Goal: Task Accomplishment & Management: Use online tool/utility

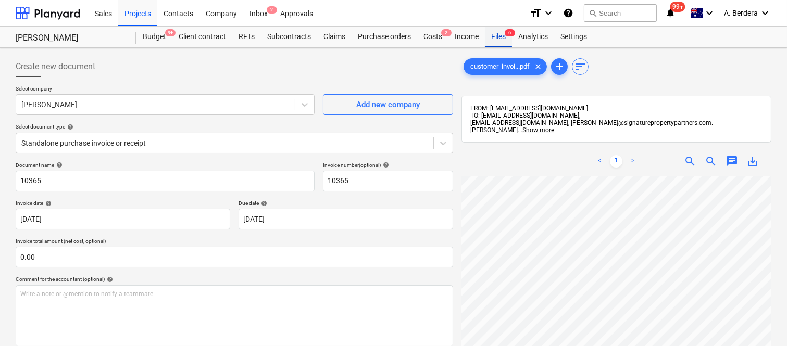
click at [500, 37] on div "Files 6" at bounding box center [498, 37] width 27 height 21
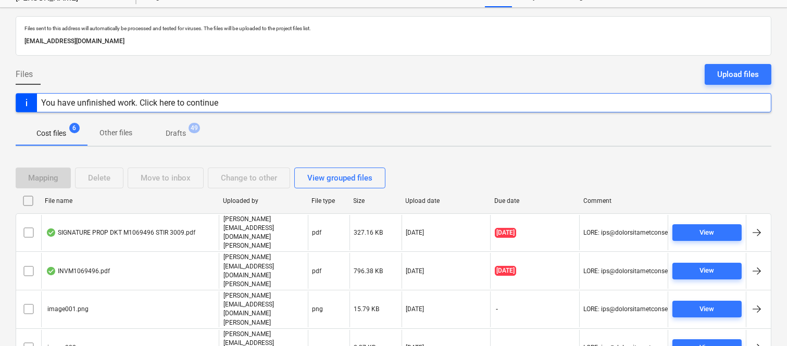
scroll to position [61, 0]
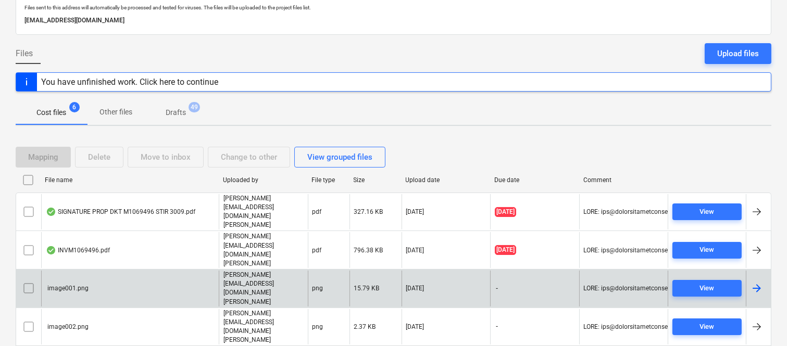
click at [27, 280] on input "checkbox" at bounding box center [28, 288] width 17 height 17
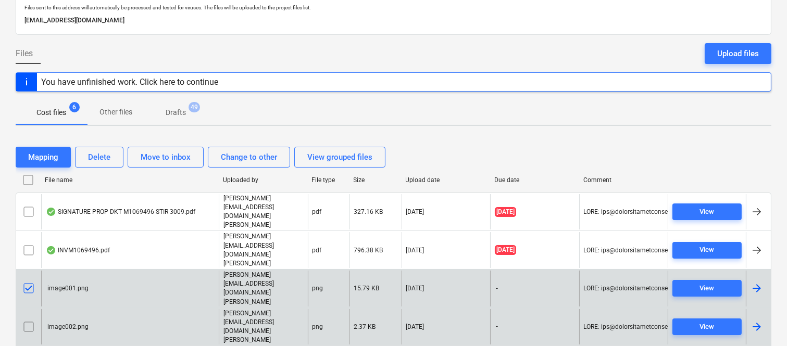
click at [32, 319] on input "checkbox" at bounding box center [28, 327] width 17 height 17
click at [103, 157] on div "Delete" at bounding box center [99, 157] width 22 height 14
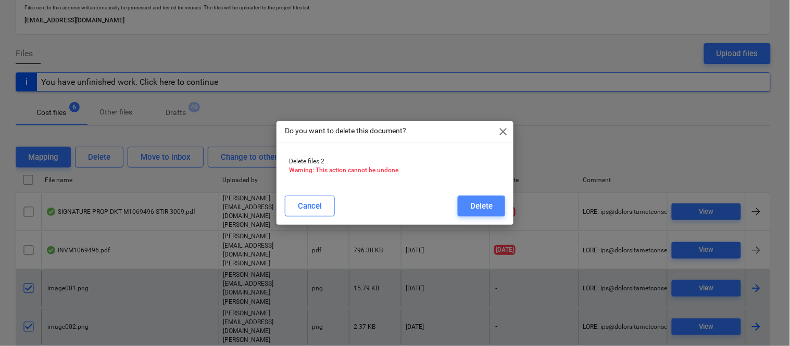
click at [487, 210] on div "Delete" at bounding box center [481, 206] width 22 height 14
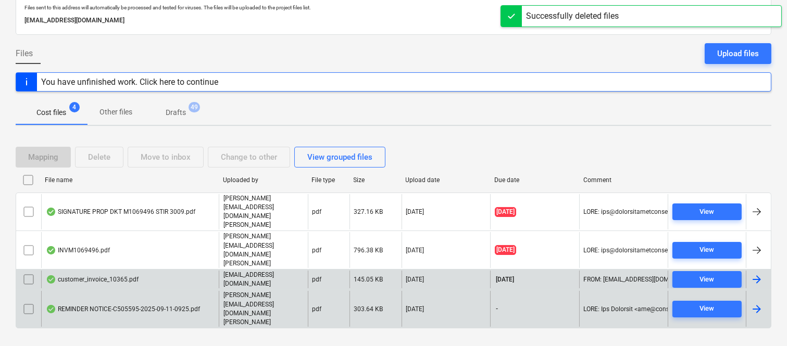
scroll to position [22, 0]
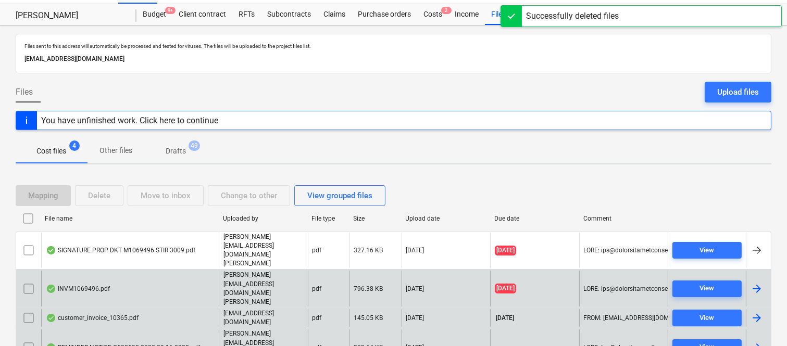
click at [162, 271] on div "INVM1069496.pdf" at bounding box center [130, 289] width 178 height 36
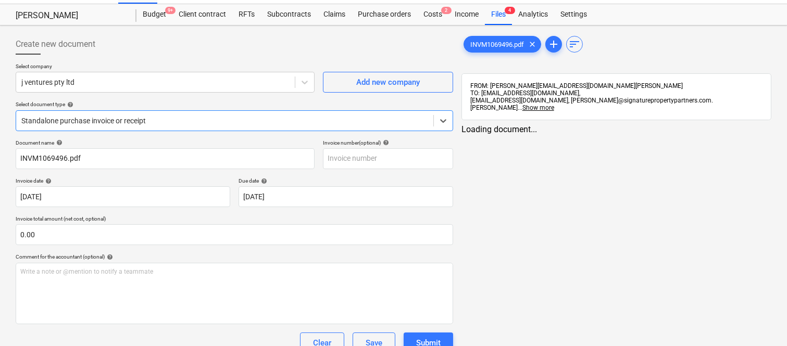
type input "INVM1069496.pdf"
type input "[DATE]"
click at [86, 74] on div "j ventures pty ltd" at bounding box center [165, 82] width 299 height 21
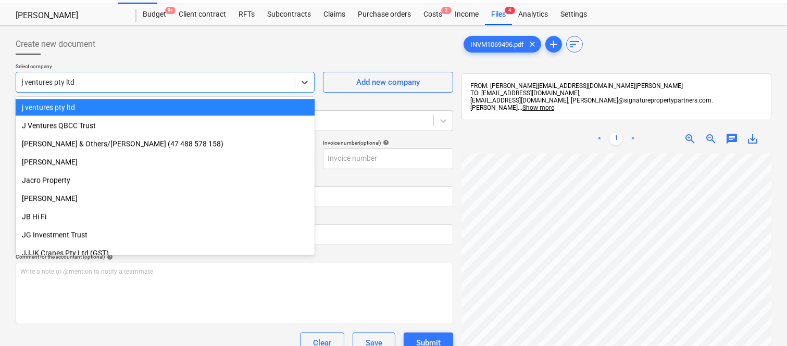
scroll to position [664, 0]
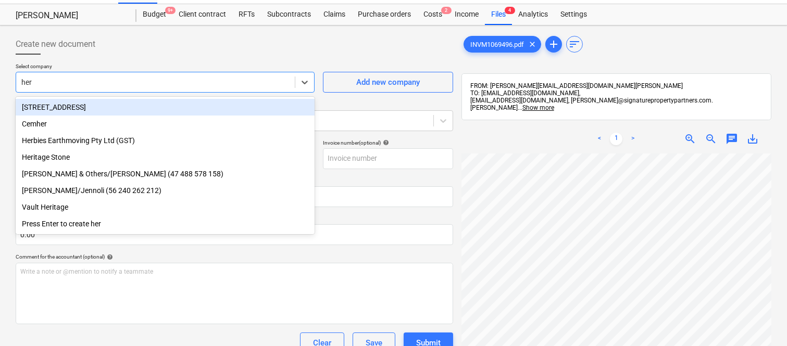
type input "herb"
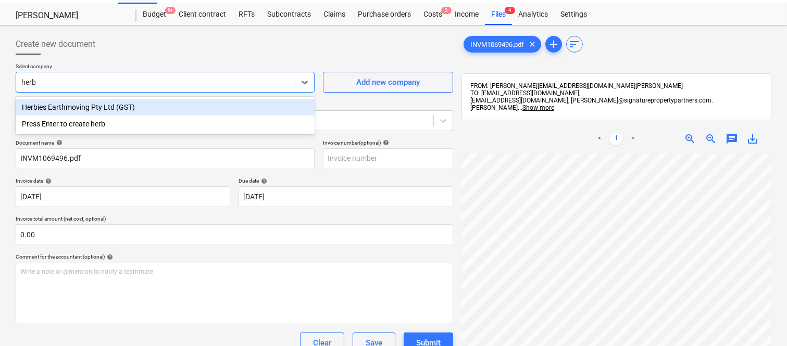
click at [120, 110] on div "Herbies Earthmoving Pty Ltd (GST)" at bounding box center [165, 107] width 299 height 17
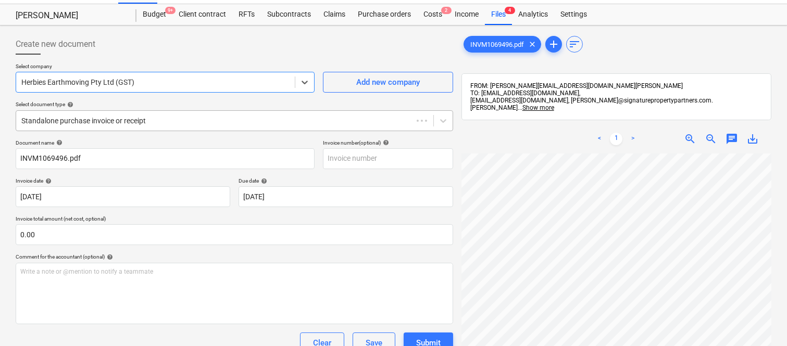
click at [128, 119] on div at bounding box center [214, 121] width 386 height 10
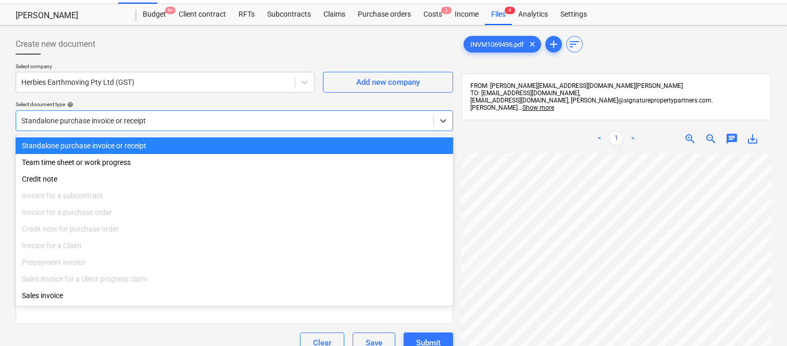
click at [143, 141] on div "Standalone purchase invoice or receipt" at bounding box center [234, 145] width 437 height 17
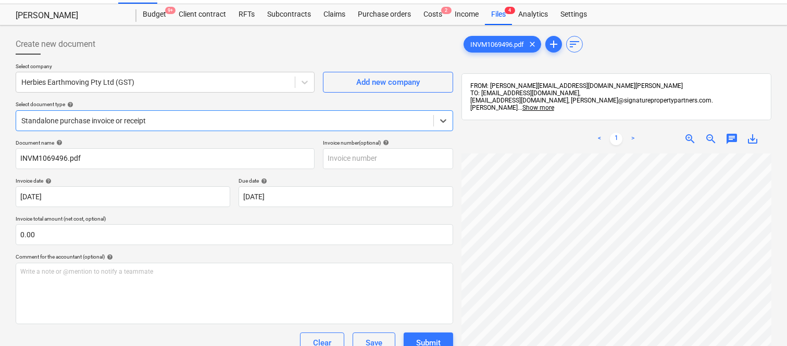
click at [159, 121] on div at bounding box center [224, 121] width 407 height 10
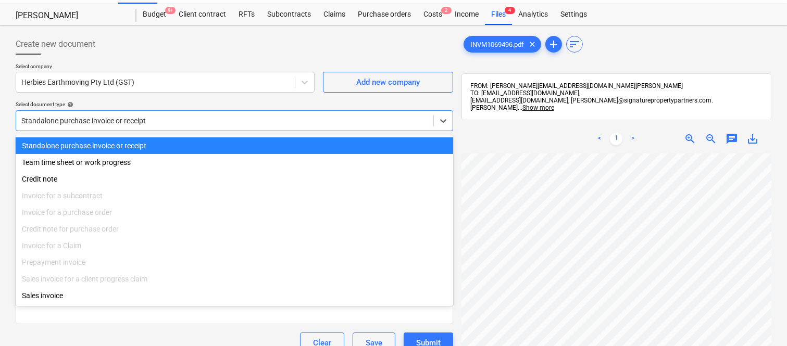
click at [177, 138] on div "Standalone purchase invoice or receipt" at bounding box center [234, 145] width 437 height 17
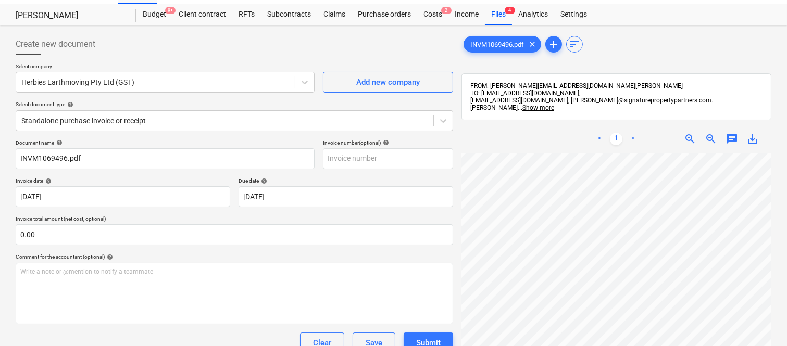
click at [460, 186] on div "INVM1069496.pdf clear add sort FROM: joe@signaturepropertypartners.com.au TO: b…" at bounding box center [616, 252] width 318 height 445
click at [32, 158] on input "INVM1069496.pdf" at bounding box center [165, 158] width 299 height 21
click at [19, 158] on input "INV- M1069496.pdf" at bounding box center [165, 158] width 299 height 21
click at [159, 156] on input "Herbies Earthmoving INV- M1069496.pdf" at bounding box center [165, 158] width 299 height 21
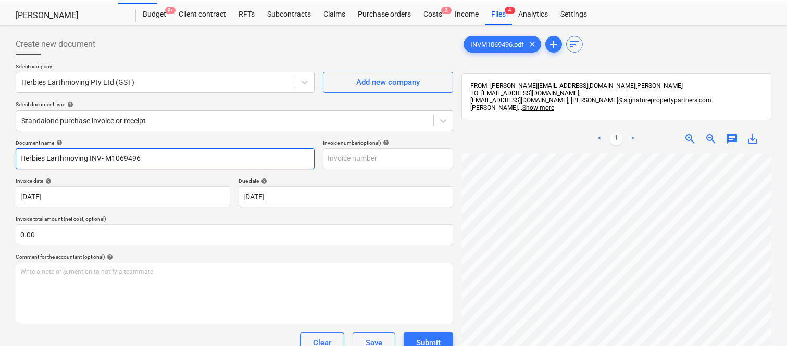
drag, startPoint x: 104, startPoint y: 158, endPoint x: 191, endPoint y: 148, distance: 87.1
click at [191, 148] on input "Herbies Earthmoving INV- M1069496" at bounding box center [165, 158] width 299 height 21
type input "Herbies Earthmoving INV- M1069496"
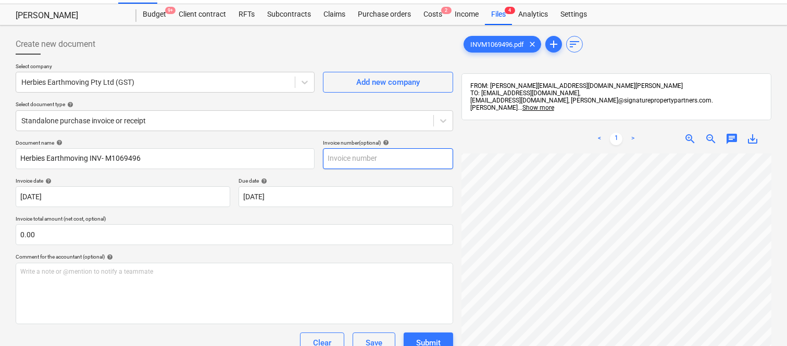
click at [371, 163] on input "text" at bounding box center [388, 158] width 130 height 21
paste input "M1069496"
type input "M1069496"
click at [344, 175] on div "Document name help Herbies Earthmoving INV- M1069496 Invoice number (optional) …" at bounding box center [234, 276] width 437 height 272
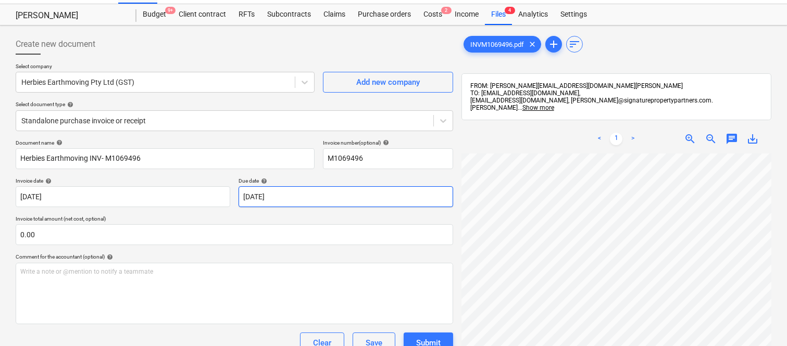
click at [348, 194] on body "Sales Projects Contacts Company Inbox 2 Approvals format_size keyboard_arrow_do…" at bounding box center [393, 151] width 787 height 346
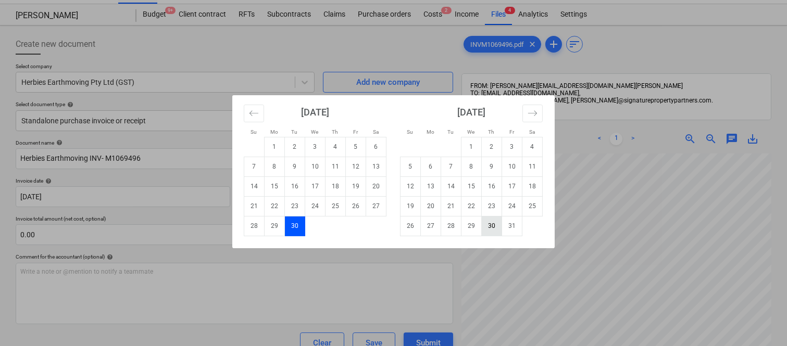
click at [493, 220] on td "30" at bounding box center [492, 226] width 20 height 20
type input "[DATE]"
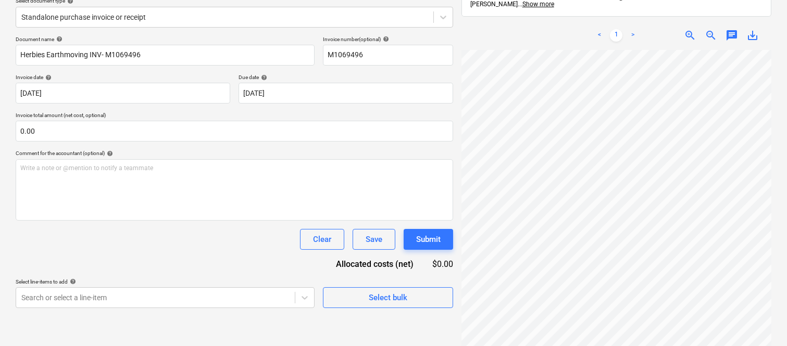
scroll to position [148, 0]
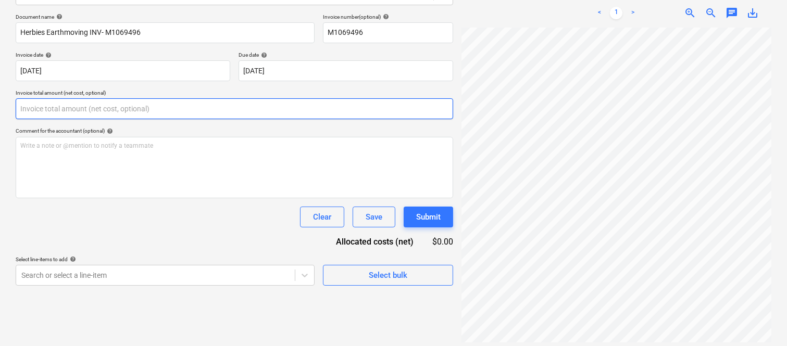
click at [220, 105] on input "text" at bounding box center [234, 108] width 437 height 21
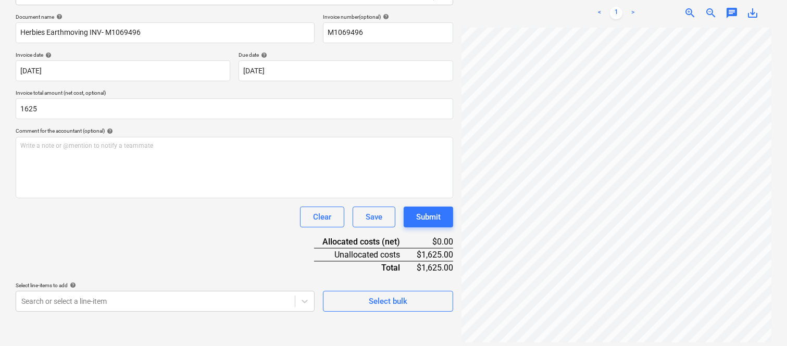
type input "1,625.00"
click at [211, 256] on div "Document name help Herbies Earthmoving INV- M1069496 Invoice number (optional) …" at bounding box center [234, 163] width 437 height 298
click at [185, 198] on body "Sales Projects Contacts Company Inbox 2 Approvals format_size keyboard_arrow_do…" at bounding box center [393, 25] width 787 height 346
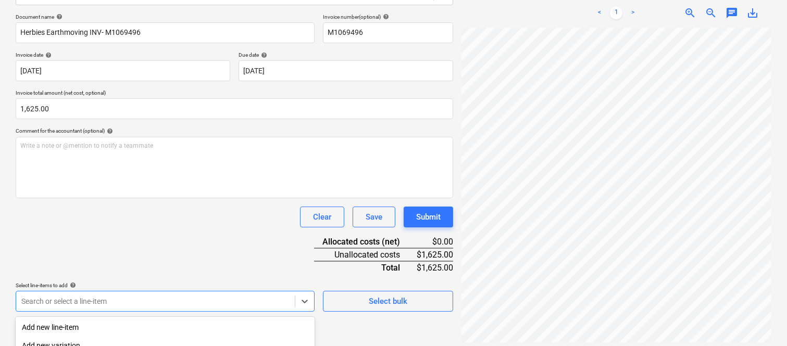
scroll to position [277, 0]
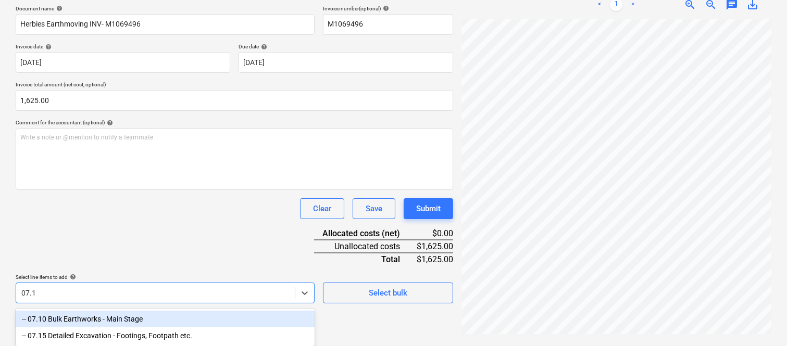
type input "07.10"
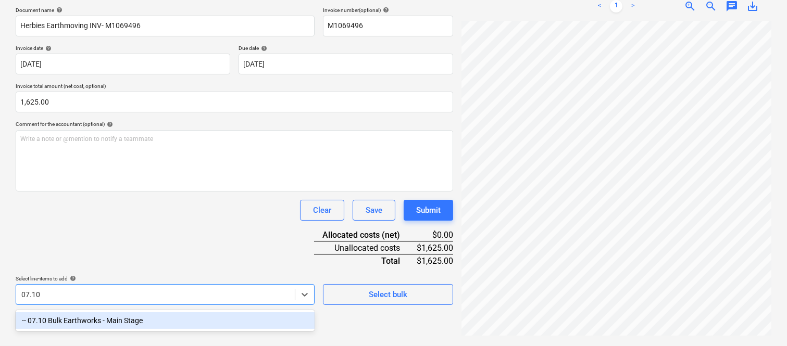
scroll to position [148, 0]
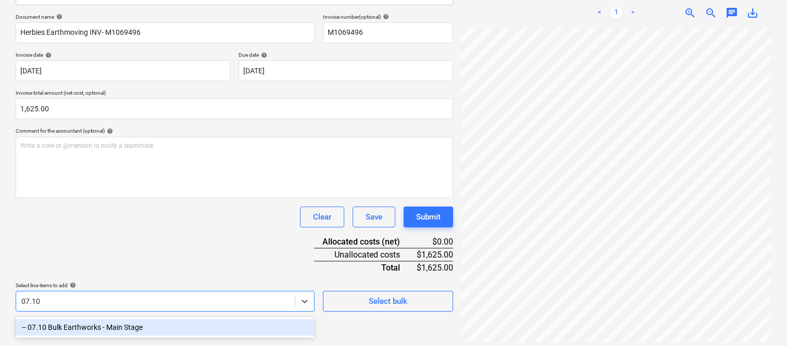
drag, startPoint x: 195, startPoint y: 332, endPoint x: 198, endPoint y: 228, distance: 104.2
click at [195, 331] on div "-- 07.10 Bulk Earthworks - Main Stage" at bounding box center [165, 327] width 299 height 17
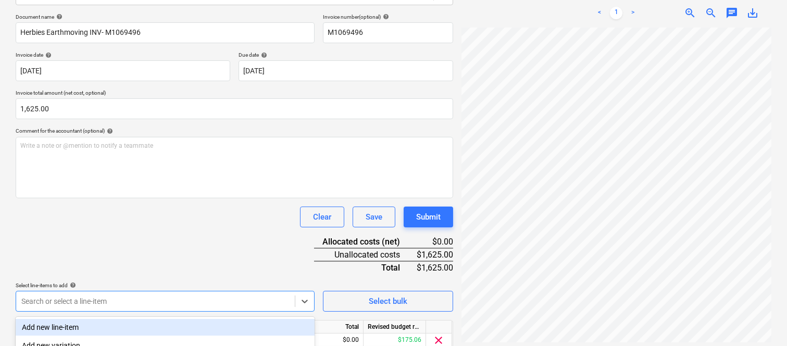
click at [198, 228] on div "Document name help Herbies Earthmoving INV- M1069496 Invoice number (optional) …" at bounding box center [234, 197] width 437 height 367
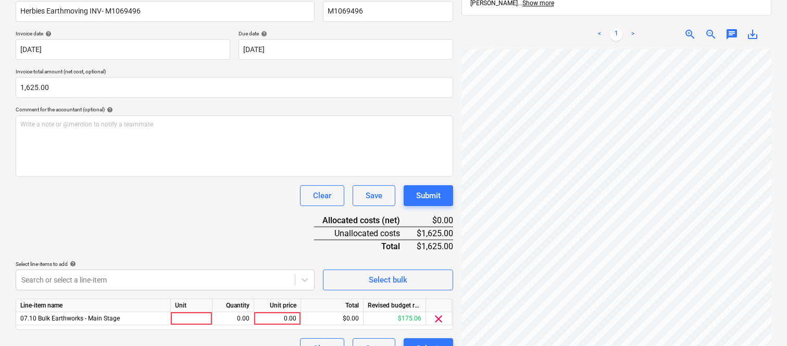
scroll to position [191, 0]
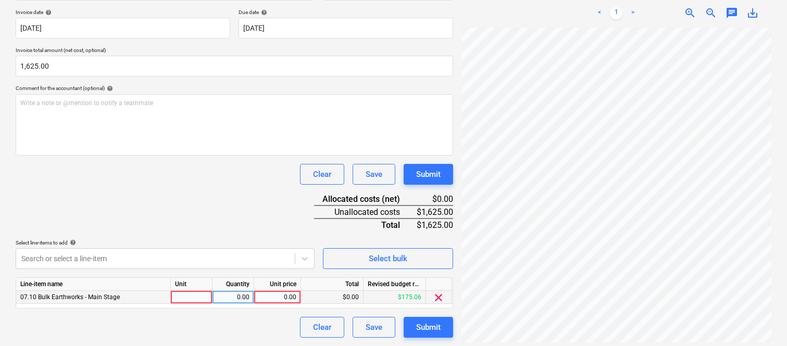
click at [192, 300] on div at bounding box center [192, 297] width 42 height 13
type input "invoice"
click at [237, 300] on div "0.00" at bounding box center [233, 297] width 33 height 13
type input "1"
click at [280, 300] on div "0.00" at bounding box center [277, 297] width 38 height 13
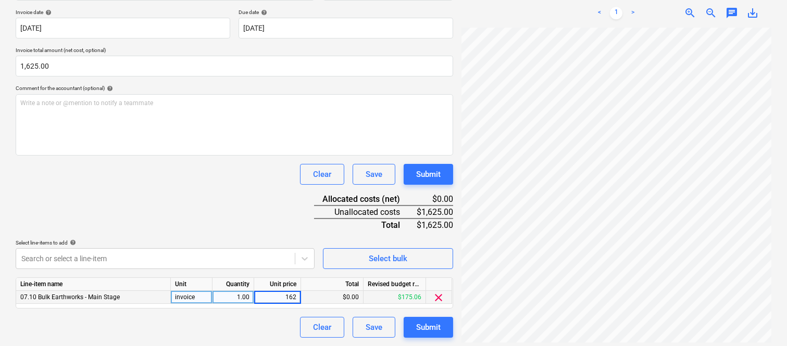
type input "1625"
click at [278, 323] on div "Clear Save Submit" at bounding box center [234, 327] width 437 height 21
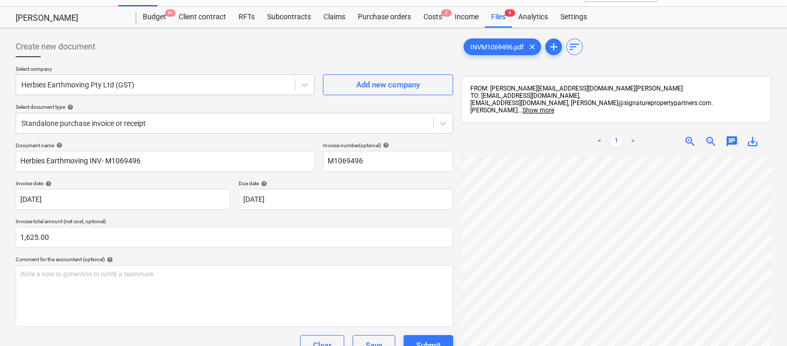
scroll to position [0, 0]
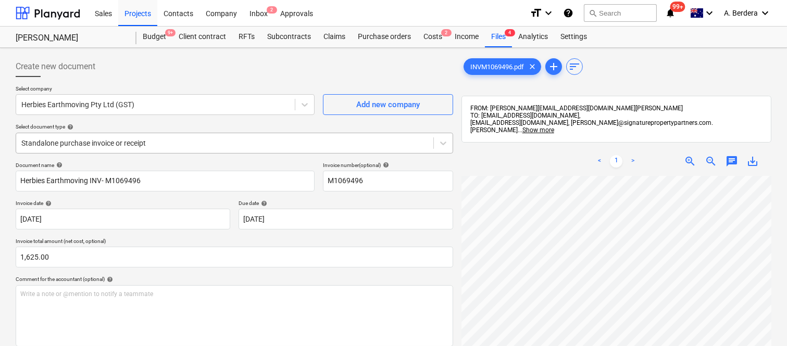
click at [212, 143] on div at bounding box center [224, 143] width 407 height 10
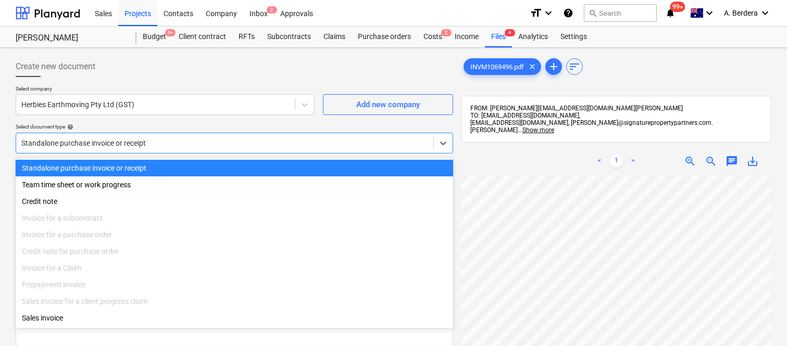
click at [221, 163] on div "Standalone purchase invoice or receipt" at bounding box center [234, 168] width 437 height 17
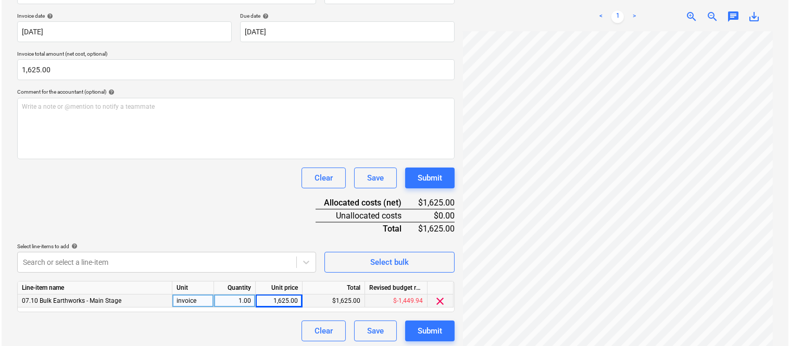
scroll to position [191, 0]
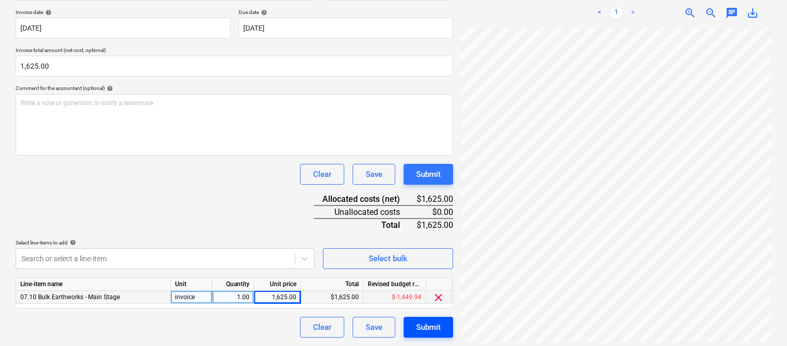
click at [423, 323] on div "Submit" at bounding box center [428, 328] width 24 height 14
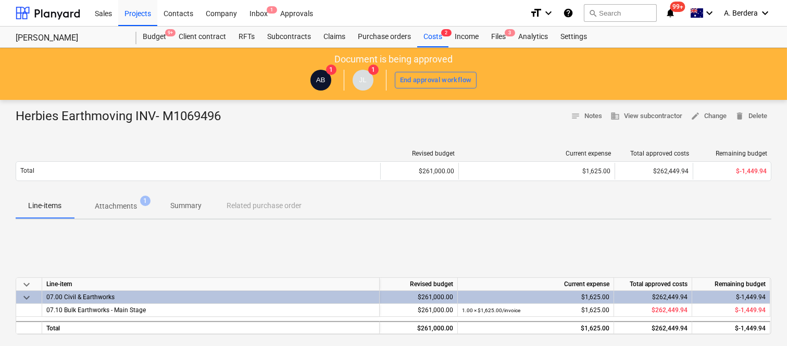
click at [194, 205] on p "Summary" at bounding box center [185, 205] width 31 height 11
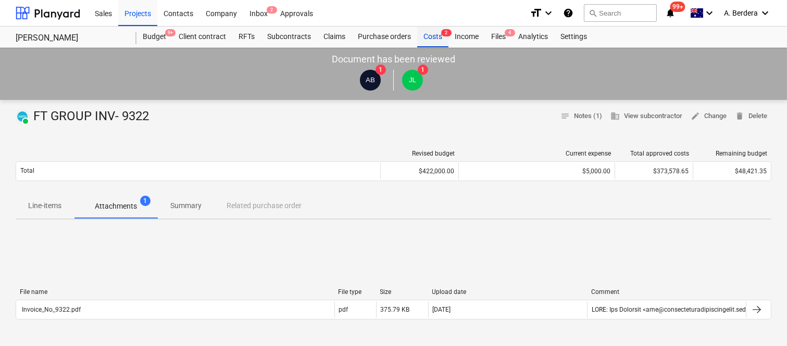
click at [435, 37] on div "Costs 2" at bounding box center [432, 37] width 31 height 21
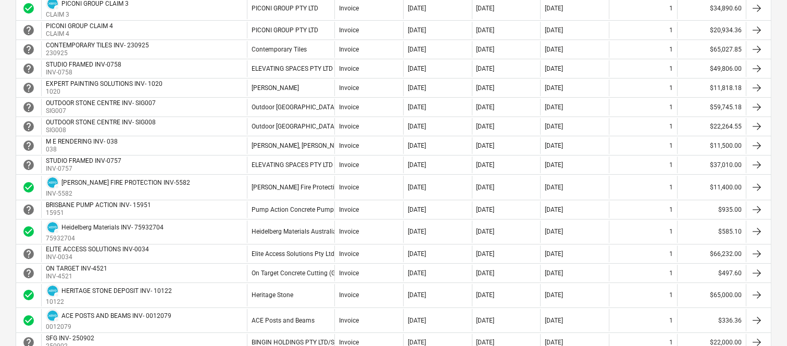
scroll to position [601, 0]
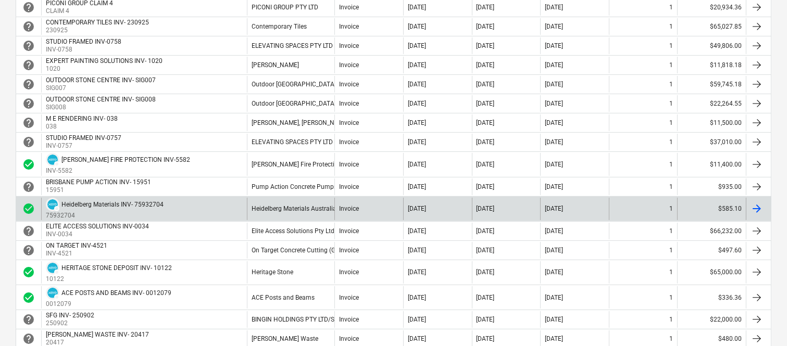
click at [250, 210] on div "Heidelberg Materials Australia Pty LTD" at bounding box center [290, 209] width 87 height 22
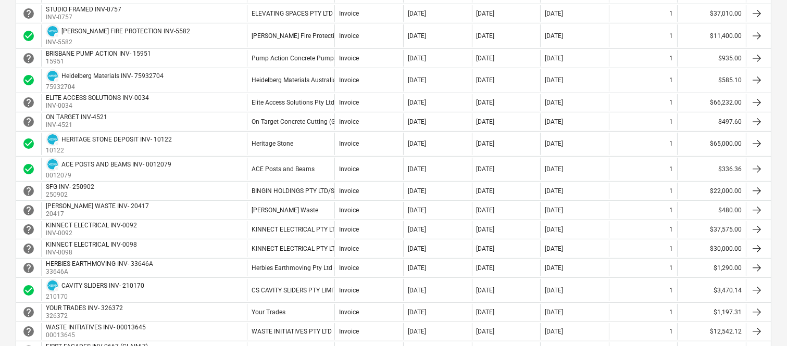
scroll to position [753, 0]
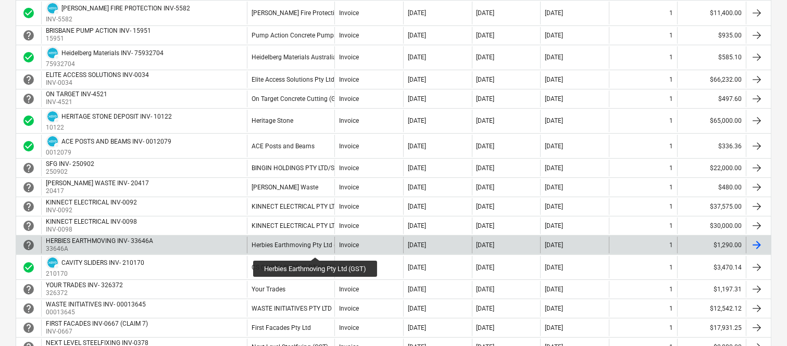
click at [317, 248] on div "Herbies Earthmoving Pty Ltd (GST)" at bounding box center [301, 245] width 98 height 7
